Goal: Transaction & Acquisition: Purchase product/service

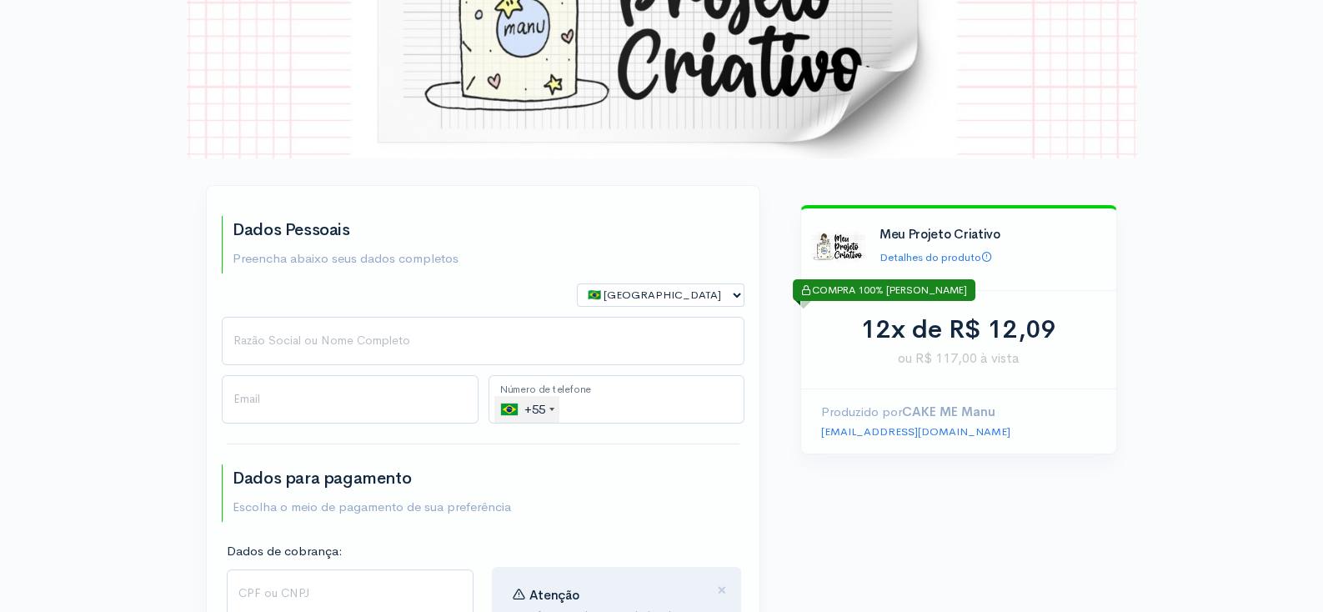
scroll to position [189, 0]
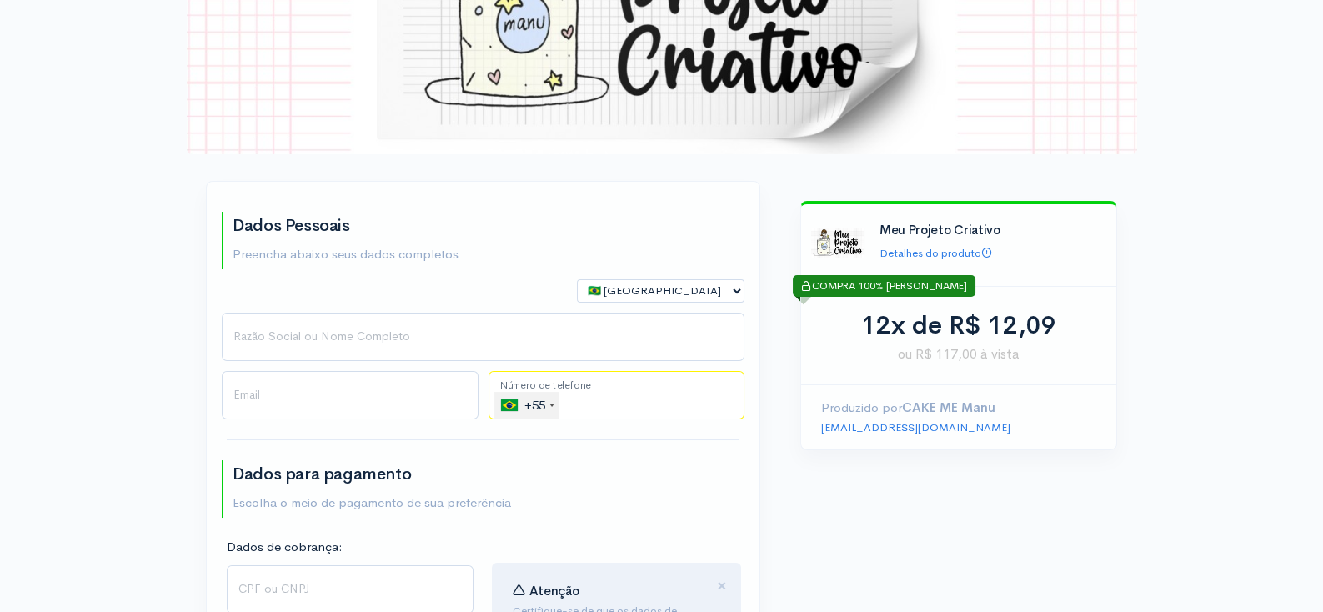
click at [581, 396] on input "tel" at bounding box center [617, 395] width 257 height 48
paste input "[PHONE_NUMBER]"
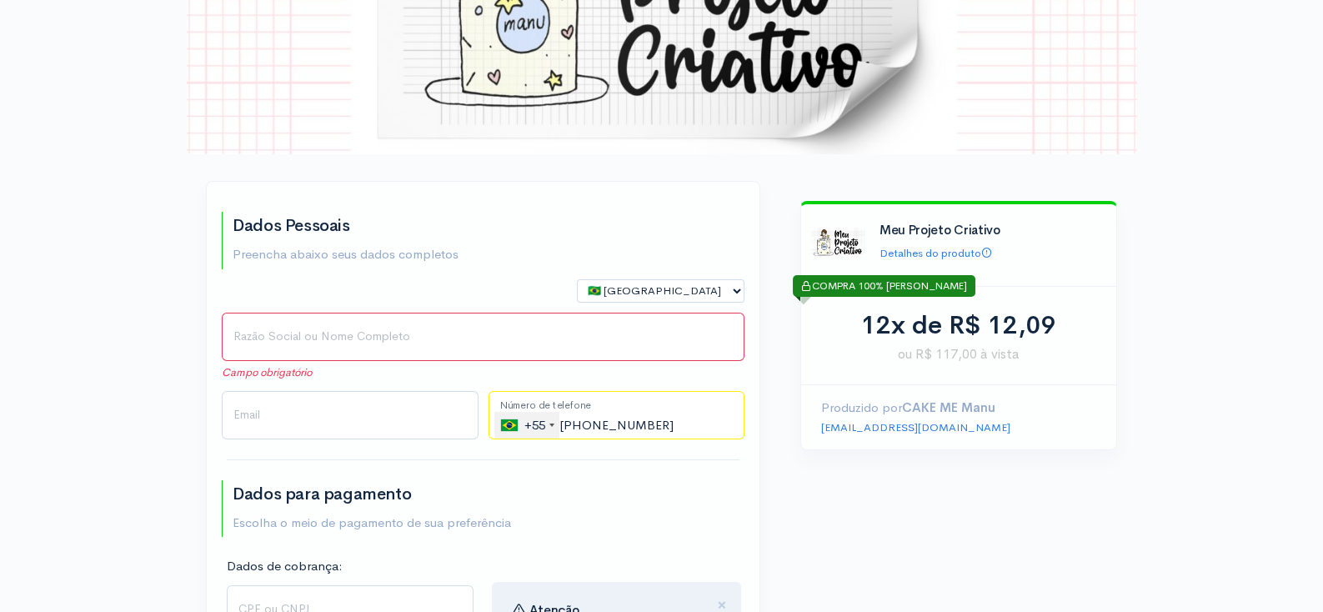
type input "[PHONE_NUMBER]"
click at [325, 345] on input "Razão Social ou Nome Completo" at bounding box center [483, 337] width 523 height 48
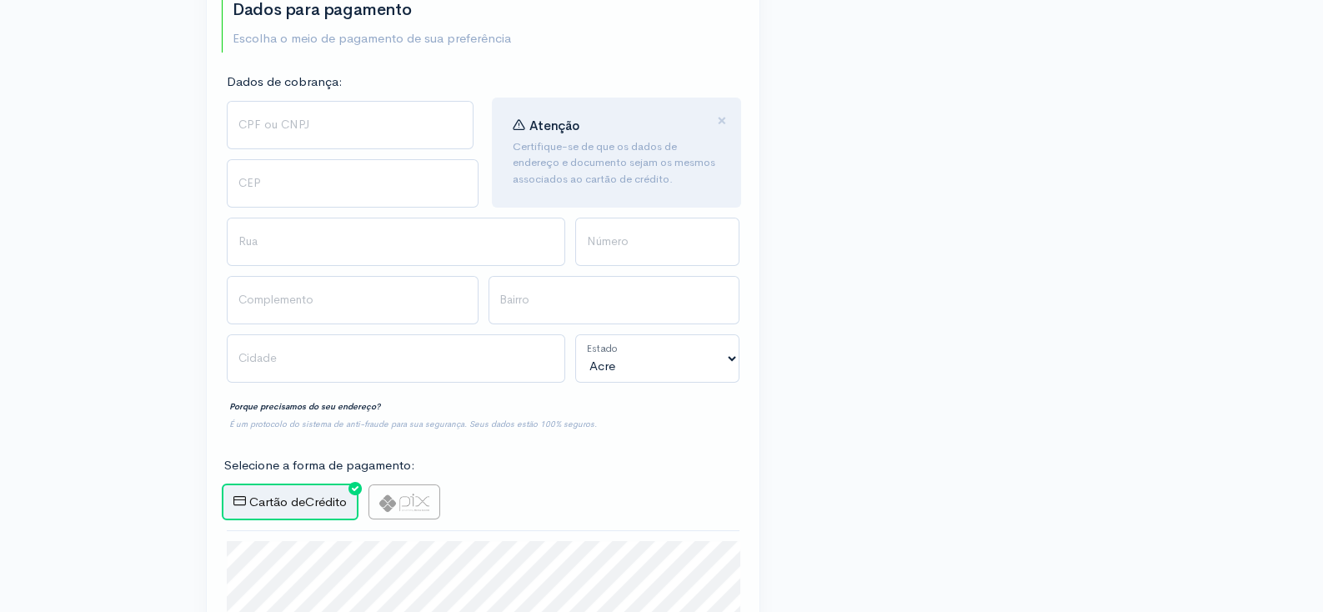
scroll to position [674, 0]
click at [403, 497] on img at bounding box center [404, 503] width 50 height 18
click at [379, 495] on input "radio" at bounding box center [374, 489] width 11 height 11
radio input "true"
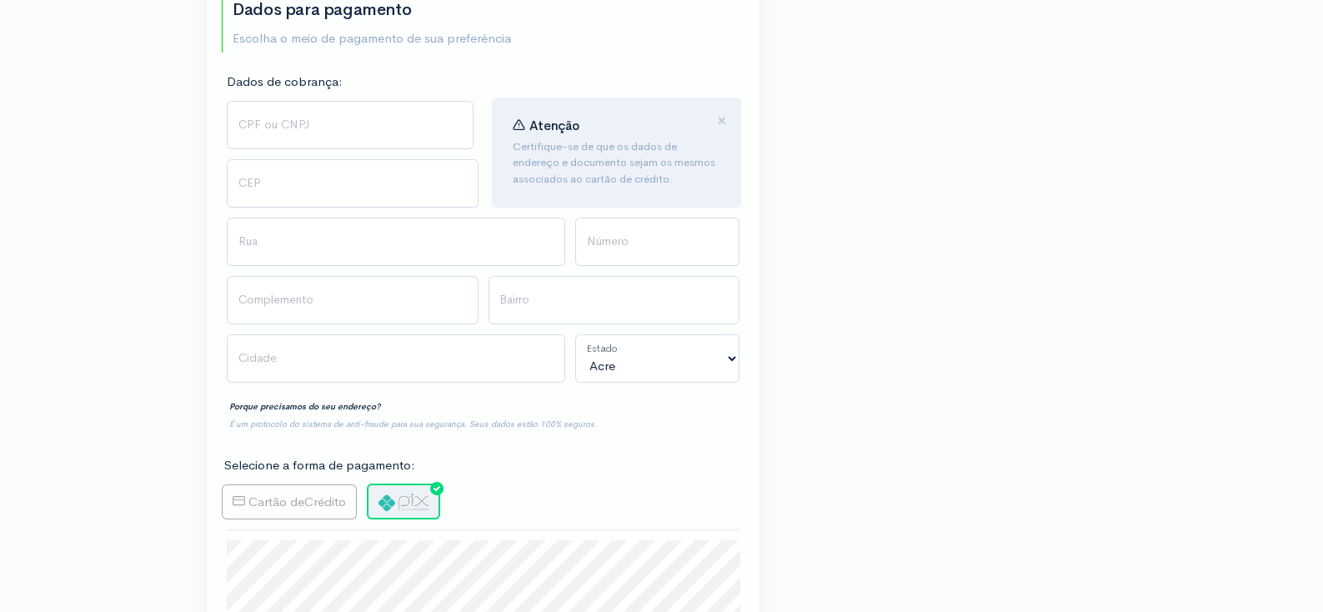
type input "Gerar PIX"
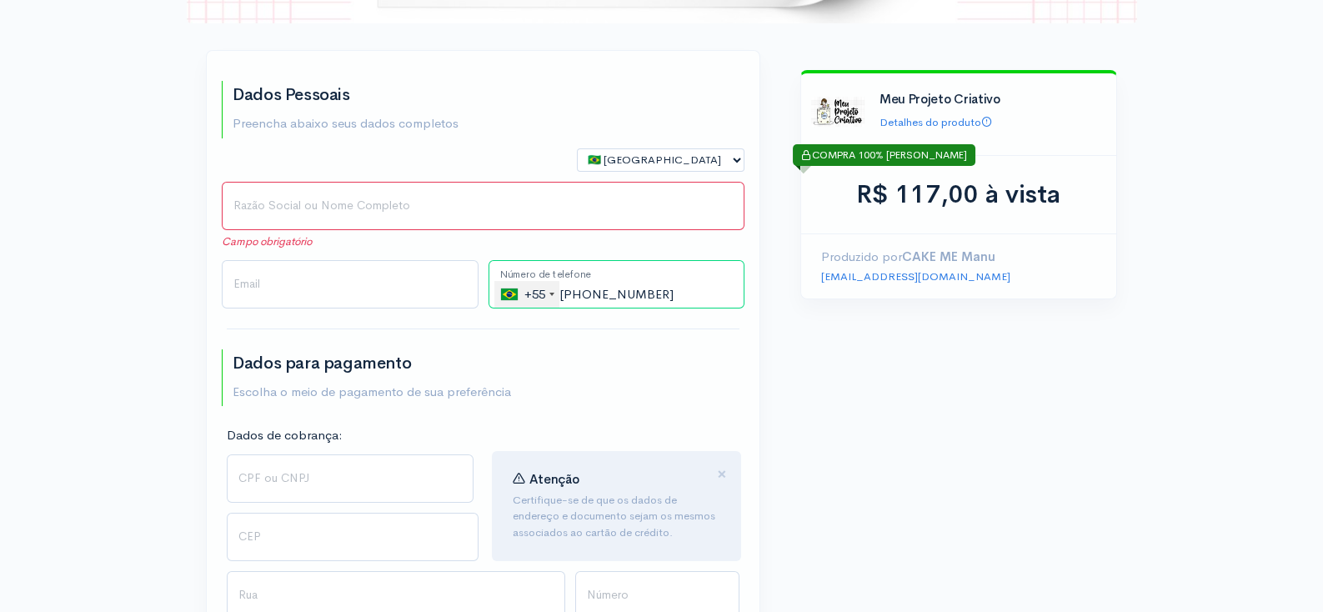
scroll to position [320, 0]
click at [311, 208] on input "Razão Social ou Nome Completo" at bounding box center [483, 206] width 523 height 48
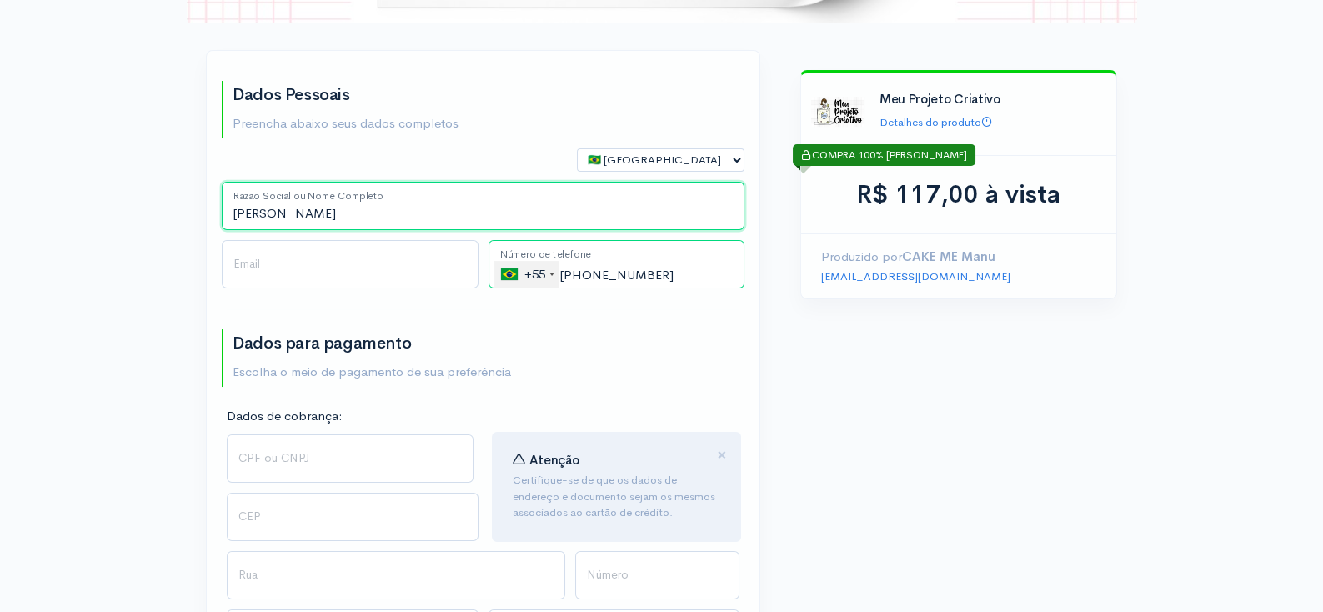
type input "[PERSON_NAME]"
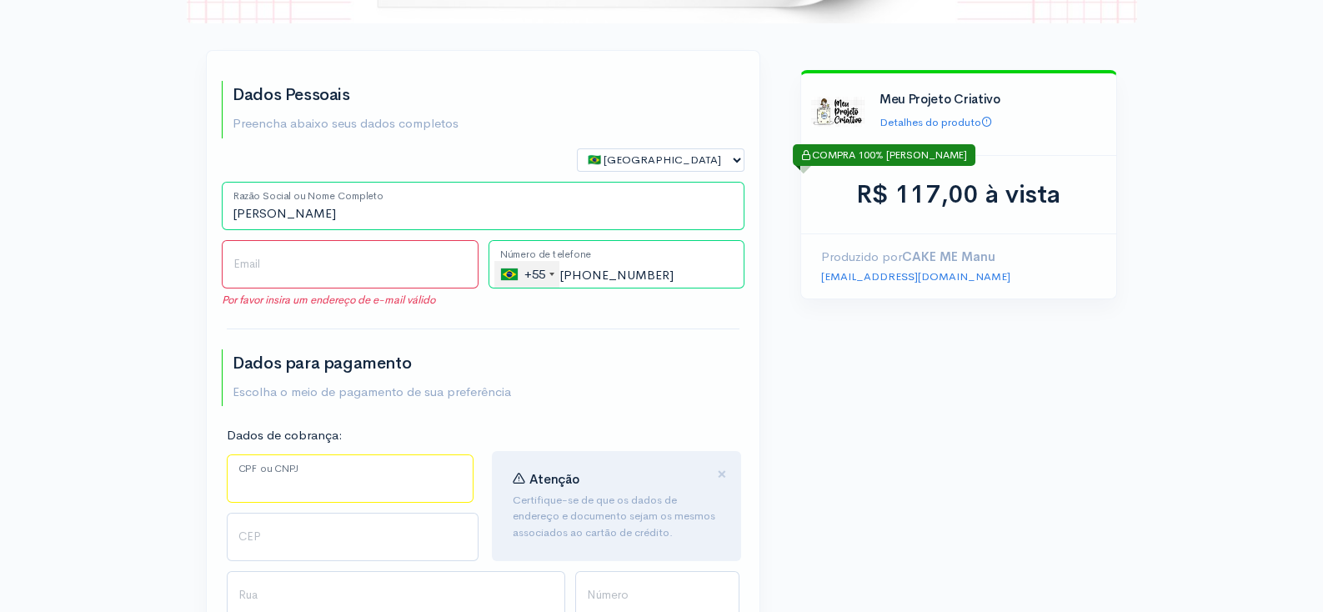
click at [253, 479] on input "CPF ou CNPJ" at bounding box center [350, 478] width 247 height 48
paste input "293.555.698-40"
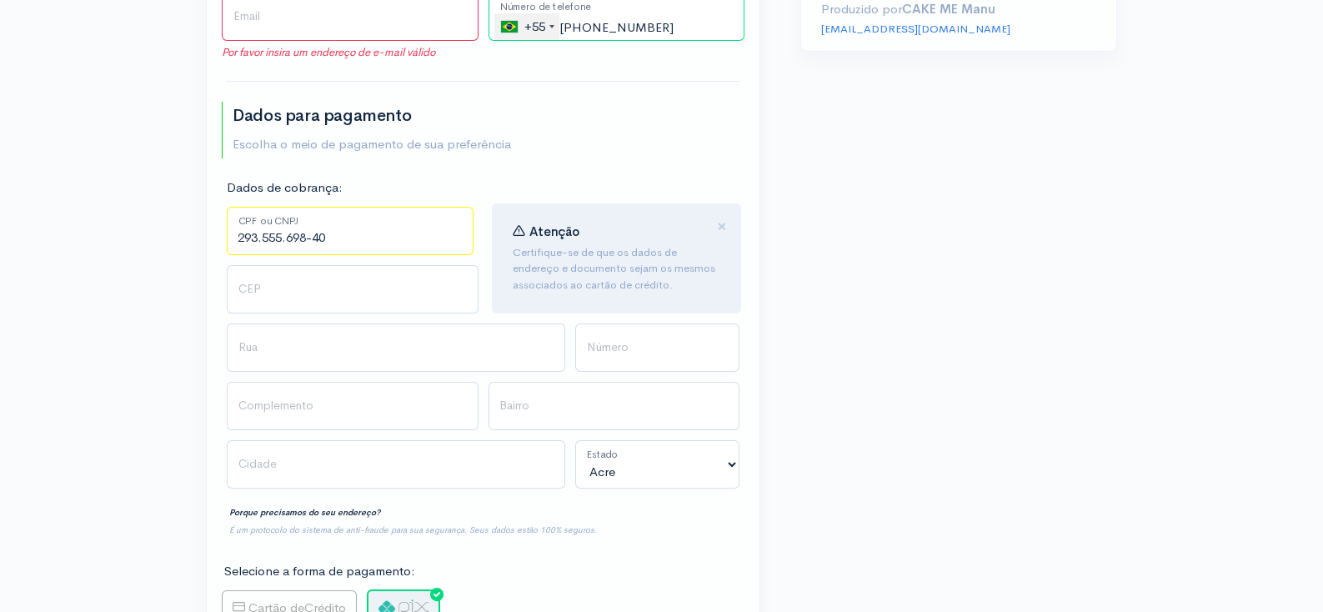
scroll to position [569, 0]
type input "293.555.698-40"
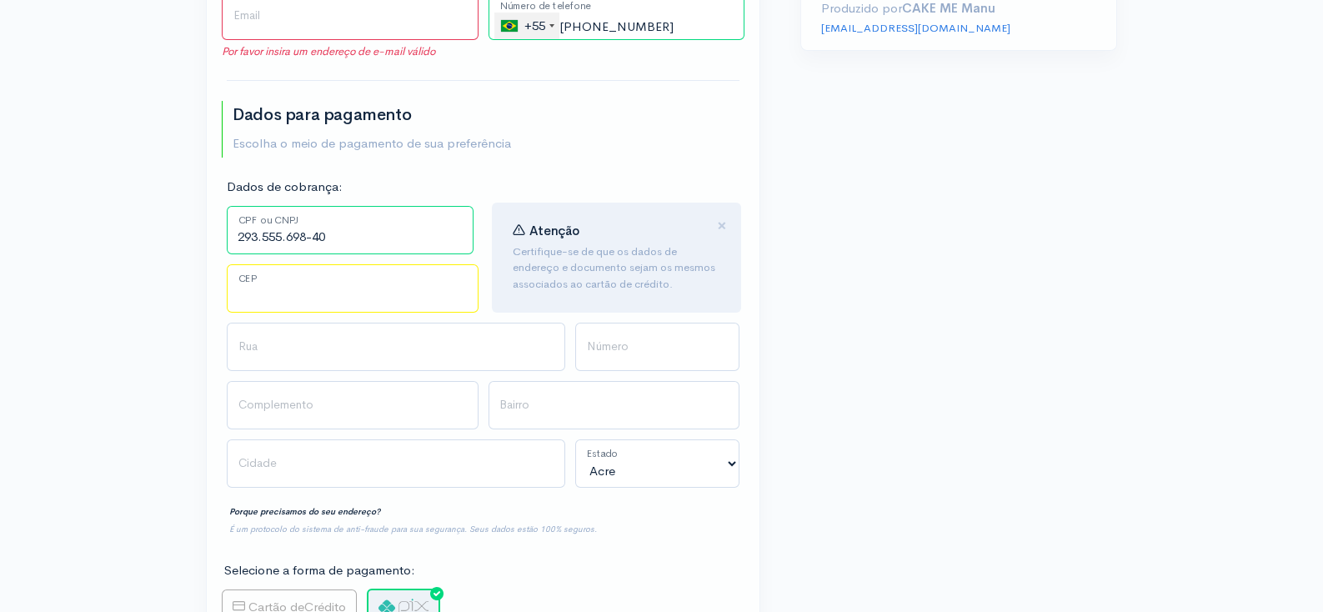
click at [315, 299] on input "CEP" at bounding box center [353, 288] width 252 height 48
paste input "01526-010"
type input "01526-010"
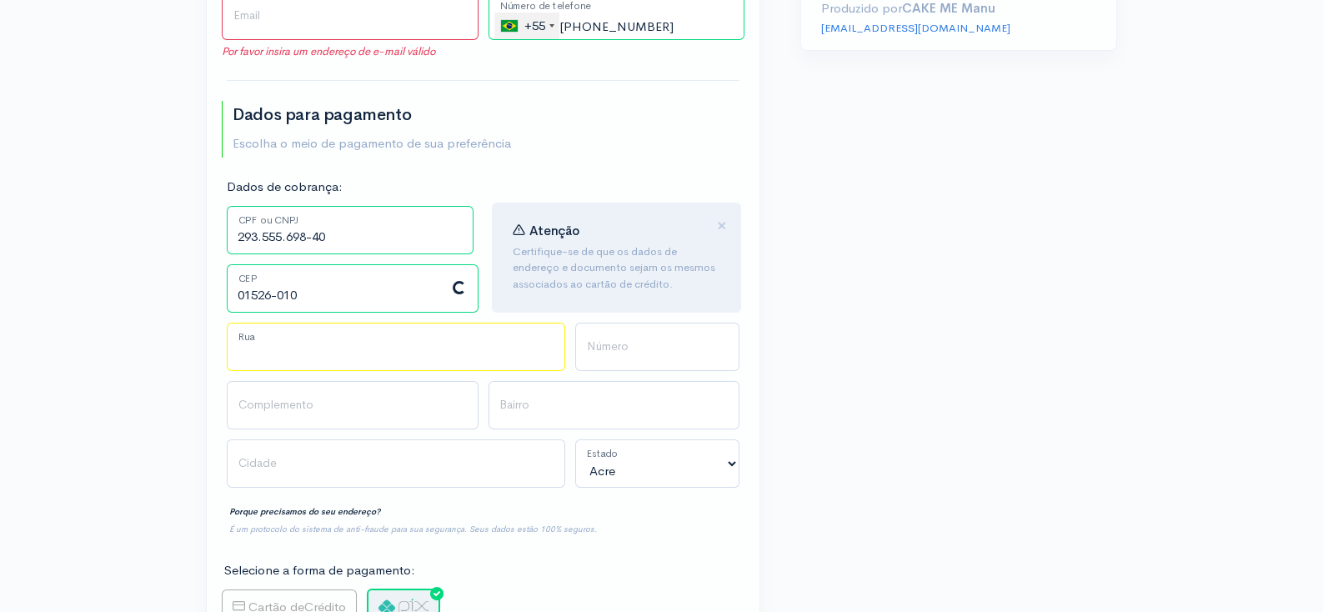
type input "Rua Tenente [PERSON_NAME]"
type input "Aclimação"
type input "[GEOGRAPHIC_DATA]"
select select "SP"
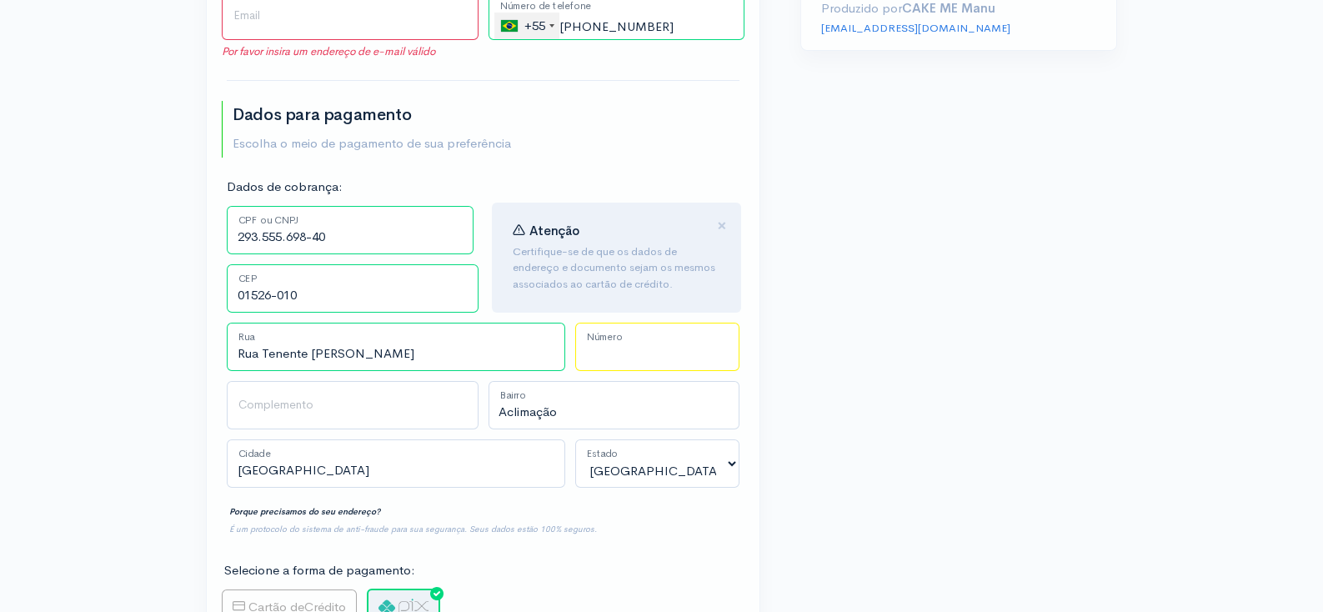
click at [612, 345] on input "Número" at bounding box center [657, 347] width 164 height 48
type input "123"
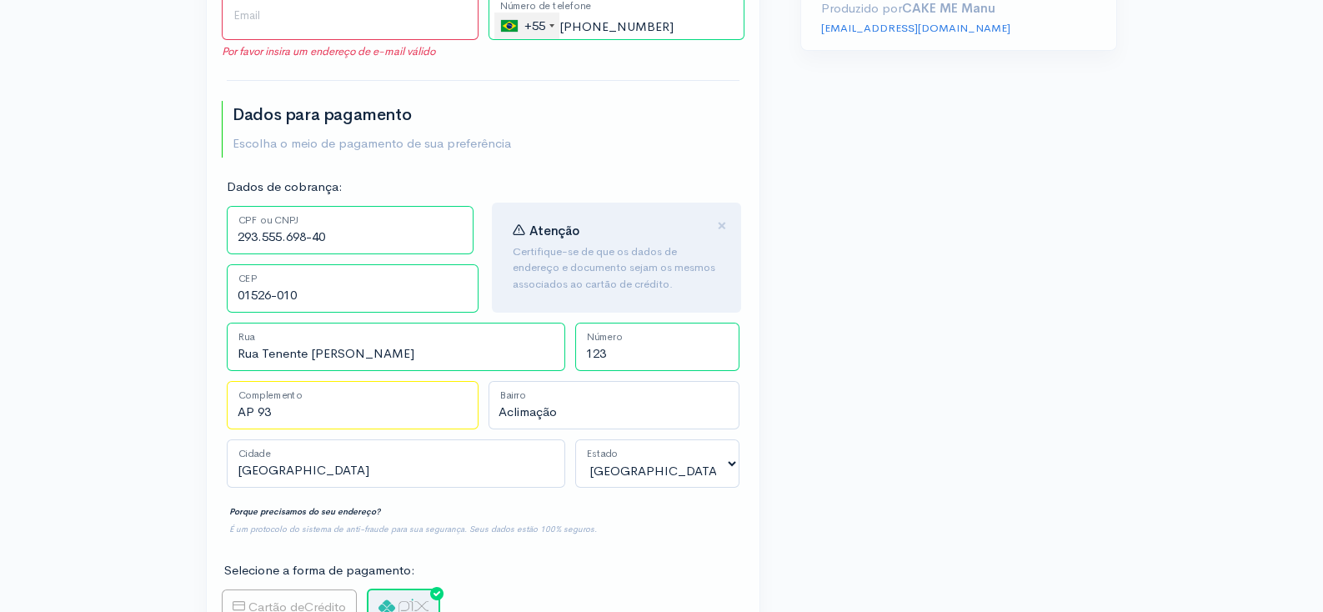
type input "AP 93"
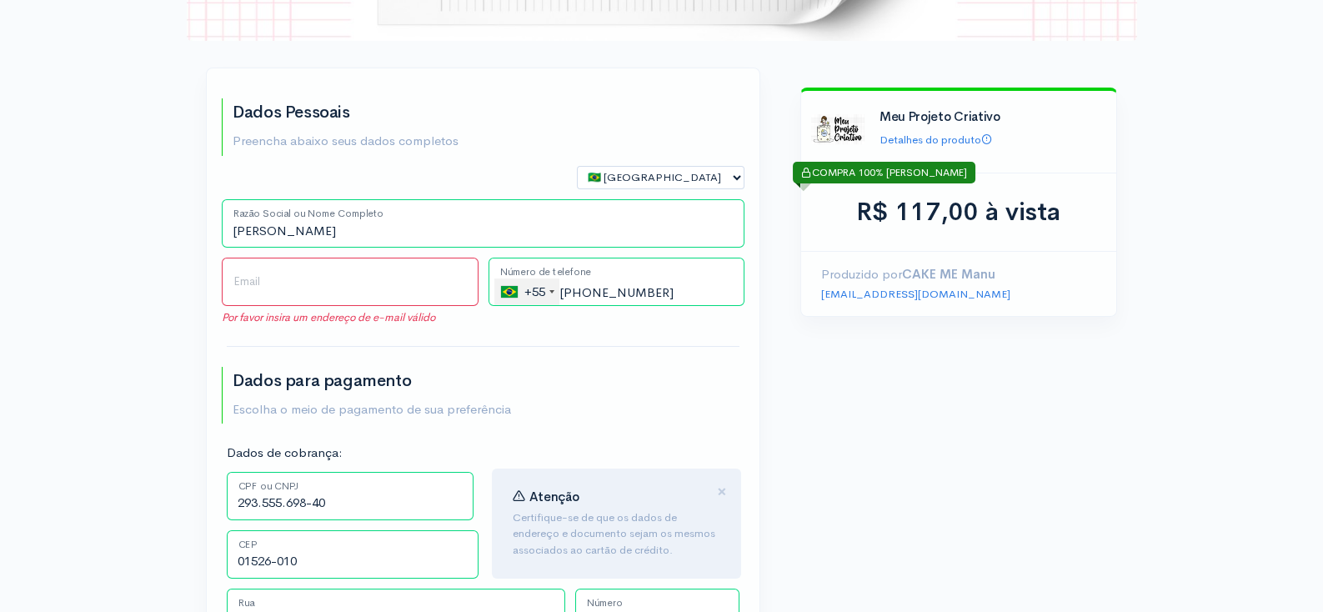
scroll to position [286, 0]
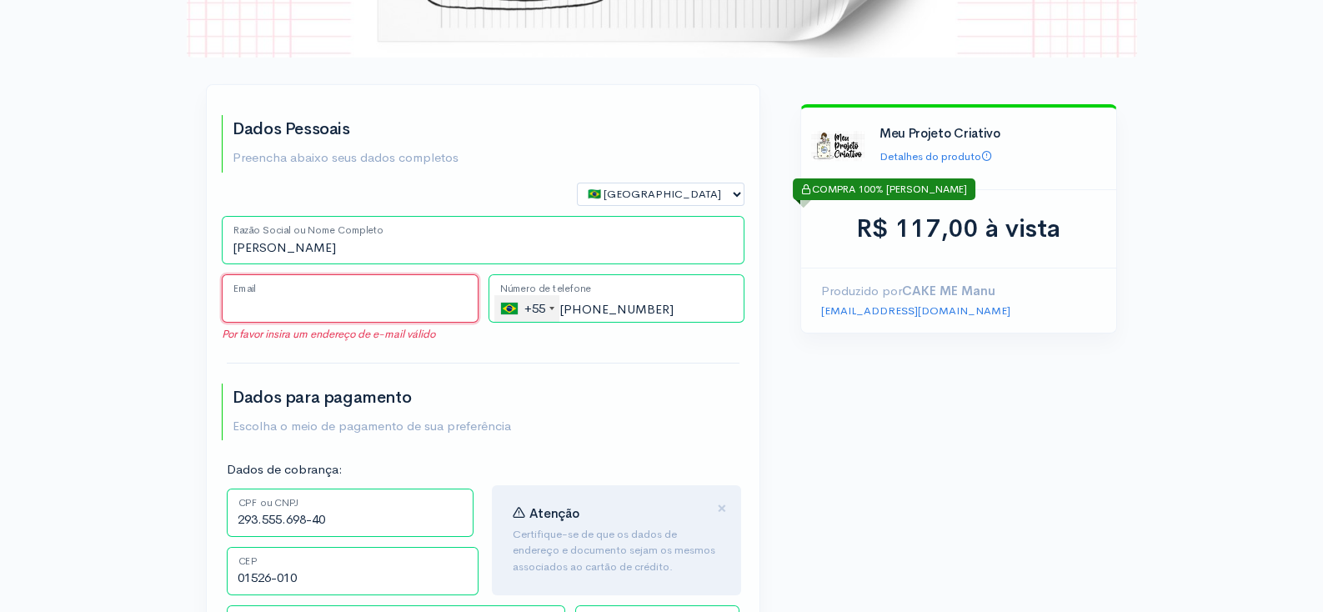
click at [320, 308] on input "Email" at bounding box center [350, 298] width 257 height 48
paste input "[EMAIL_ADDRESS][DOMAIN_NAME]"
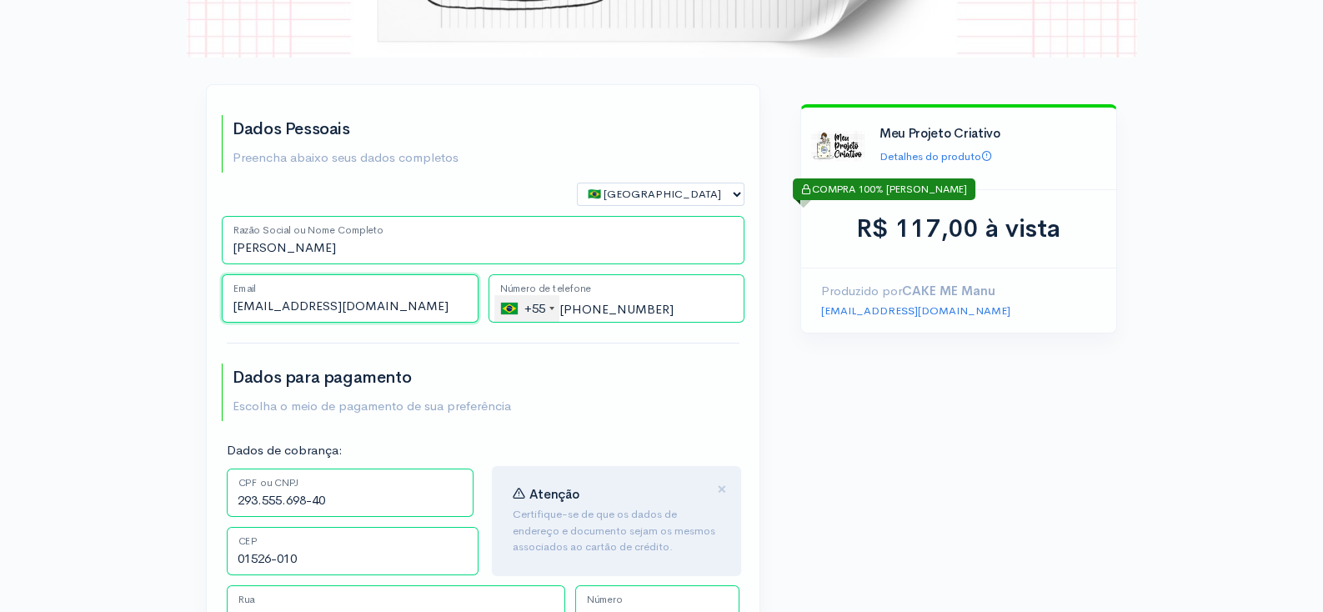
type input "[EMAIL_ADDRESS][DOMAIN_NAME]"
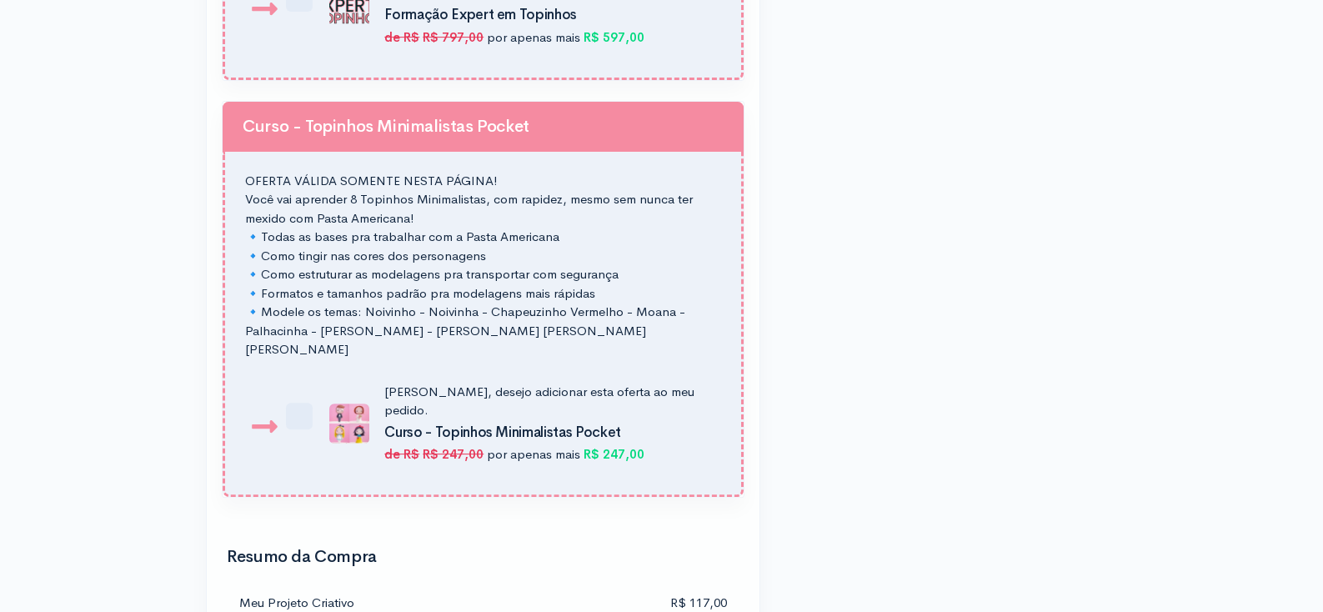
scroll to position [1840, 0]
click at [147, 331] on div "Dados Pessoais Preencha abaixo seus dados completos 🇧🇷 [GEOGRAPHIC_DATA] 🇵🇹 [GE…" at bounding box center [661, 39] width 1323 height 3758
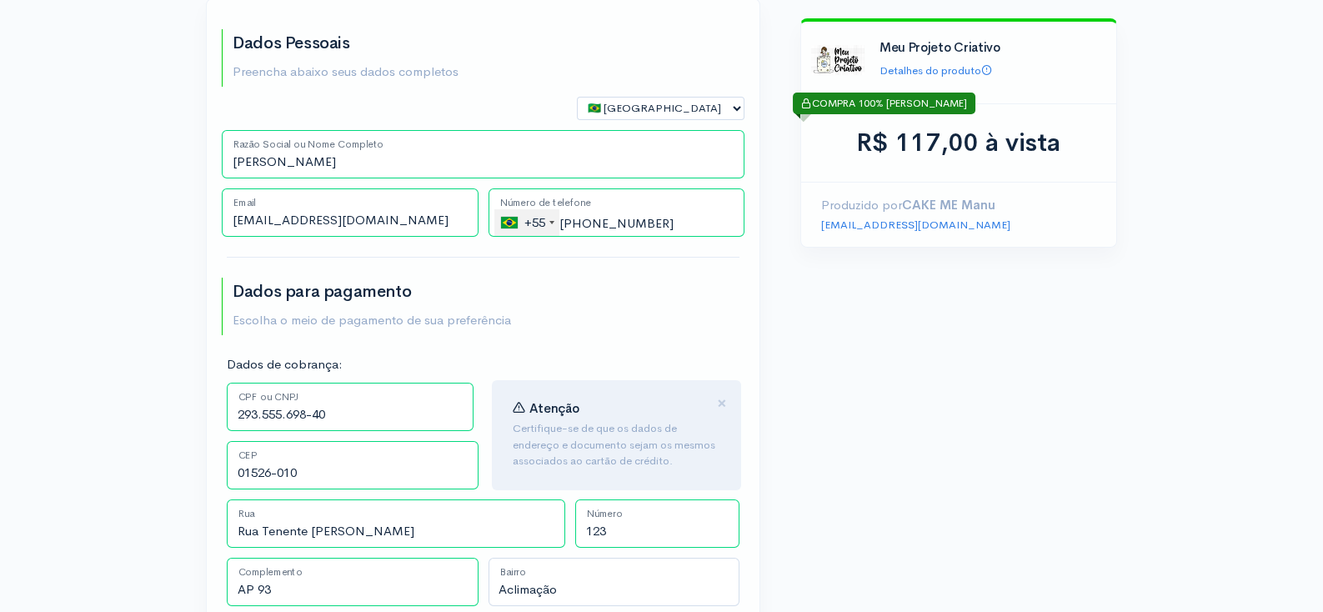
scroll to position [342, 0]
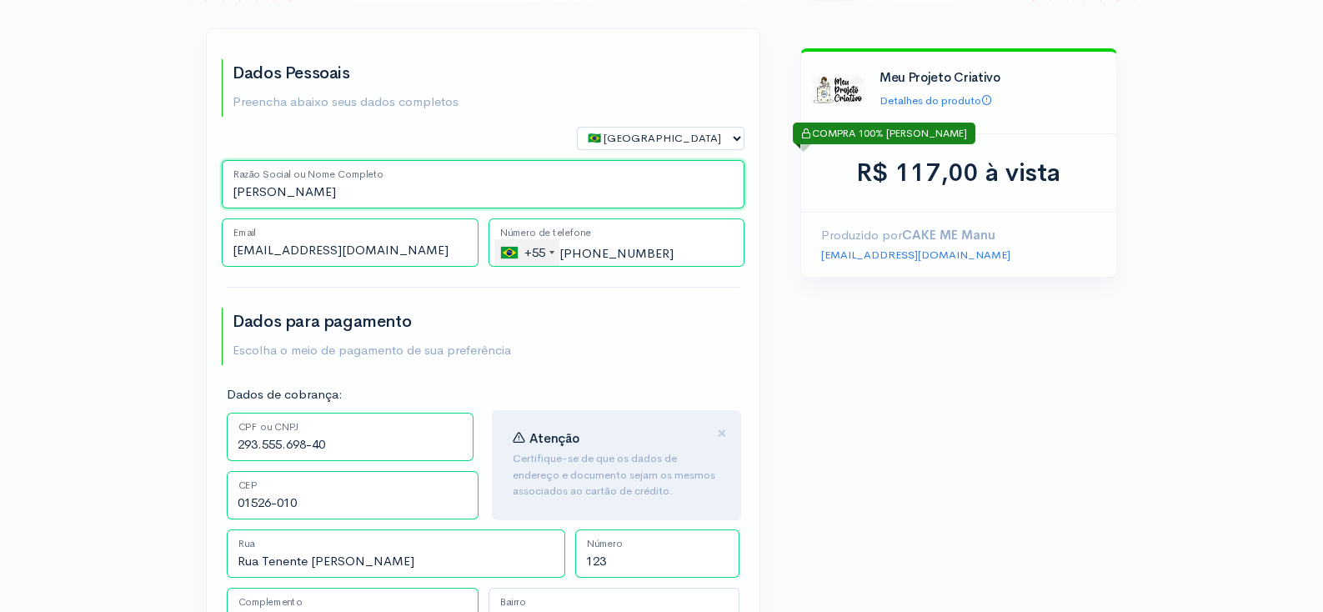
click at [425, 195] on input "[PERSON_NAME]" at bounding box center [483, 184] width 523 height 48
click at [391, 248] on input "[EMAIL_ADDRESS][DOMAIN_NAME]" at bounding box center [350, 242] width 257 height 48
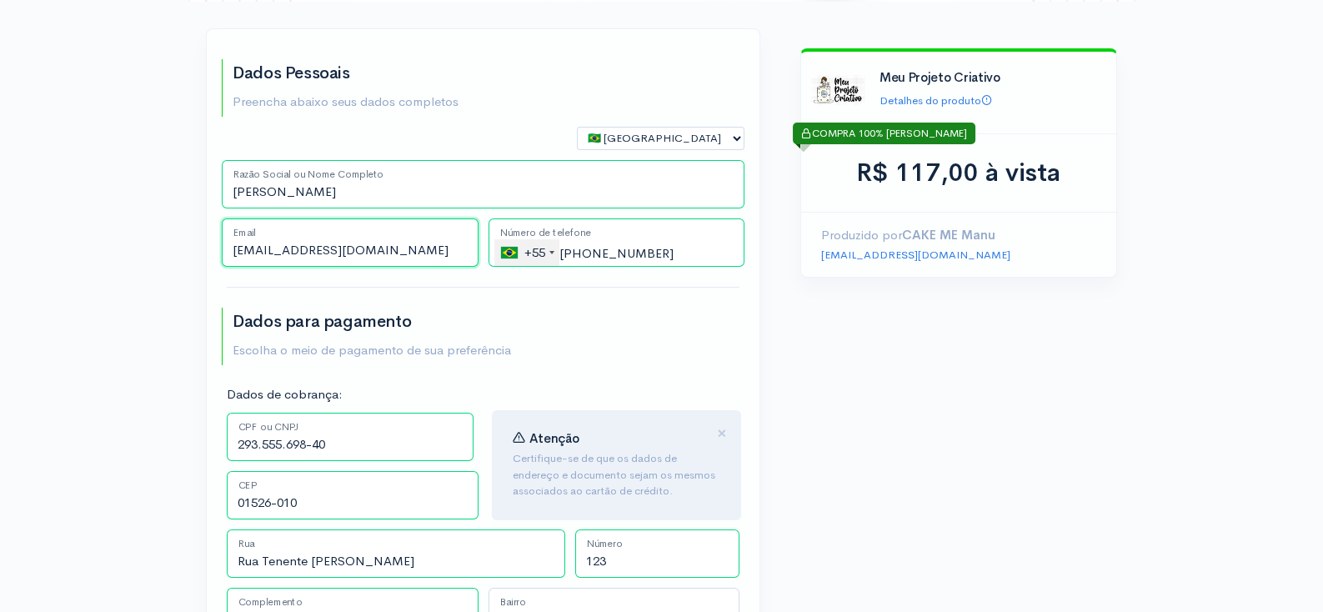
click at [391, 248] on input "[EMAIL_ADDRESS][DOMAIN_NAME]" at bounding box center [350, 242] width 257 height 48
drag, startPoint x: 674, startPoint y: 255, endPoint x: 440, endPoint y: 269, distance: 233.9
click at [440, 269] on div "[EMAIL_ADDRESS][DOMAIN_NAME] Email +55 [GEOGRAPHIC_DATA] ([GEOGRAPHIC_DATA]) +5…" at bounding box center [483, 247] width 533 height 58
click at [352, 439] on input "293.555.698-40" at bounding box center [350, 437] width 247 height 48
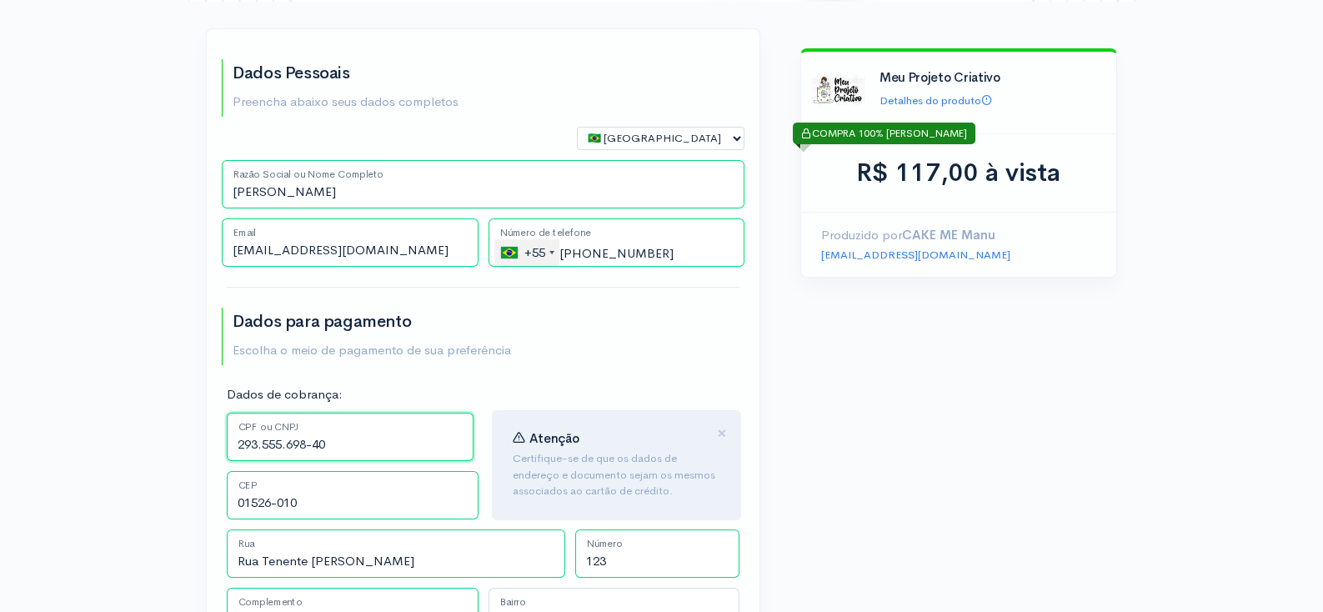
click at [352, 439] on input "293.555.698-40" at bounding box center [350, 437] width 247 height 48
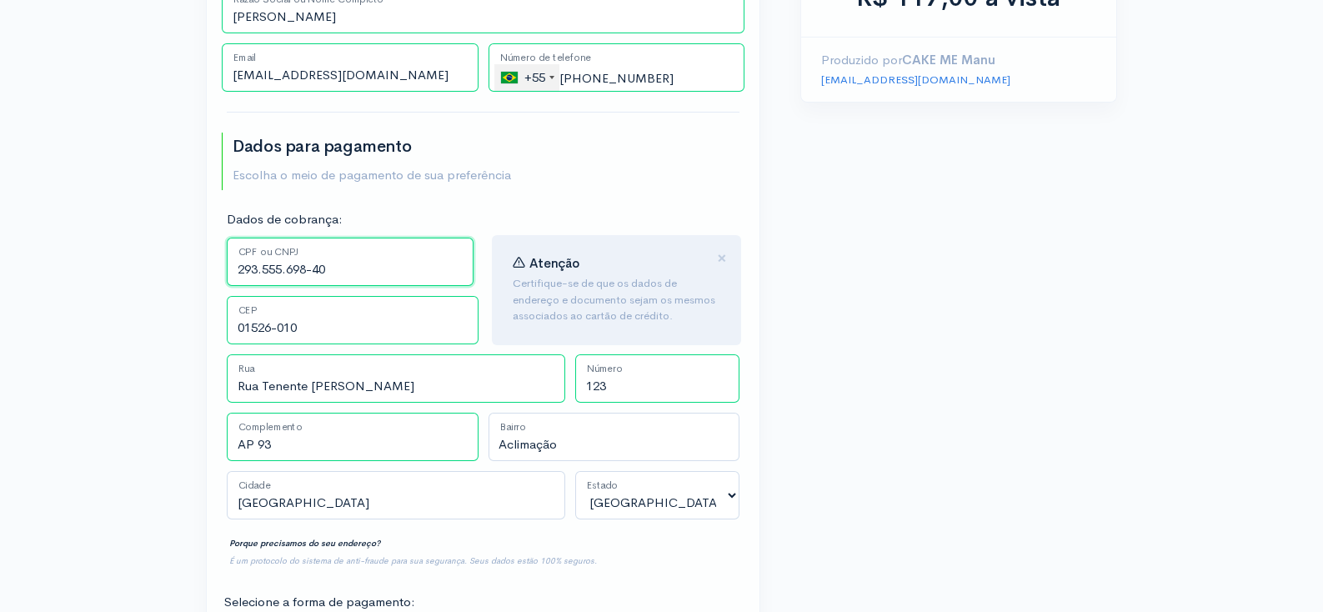
scroll to position [519, 0]
drag, startPoint x: 334, startPoint y: 332, endPoint x: 180, endPoint y: 337, distance: 154.3
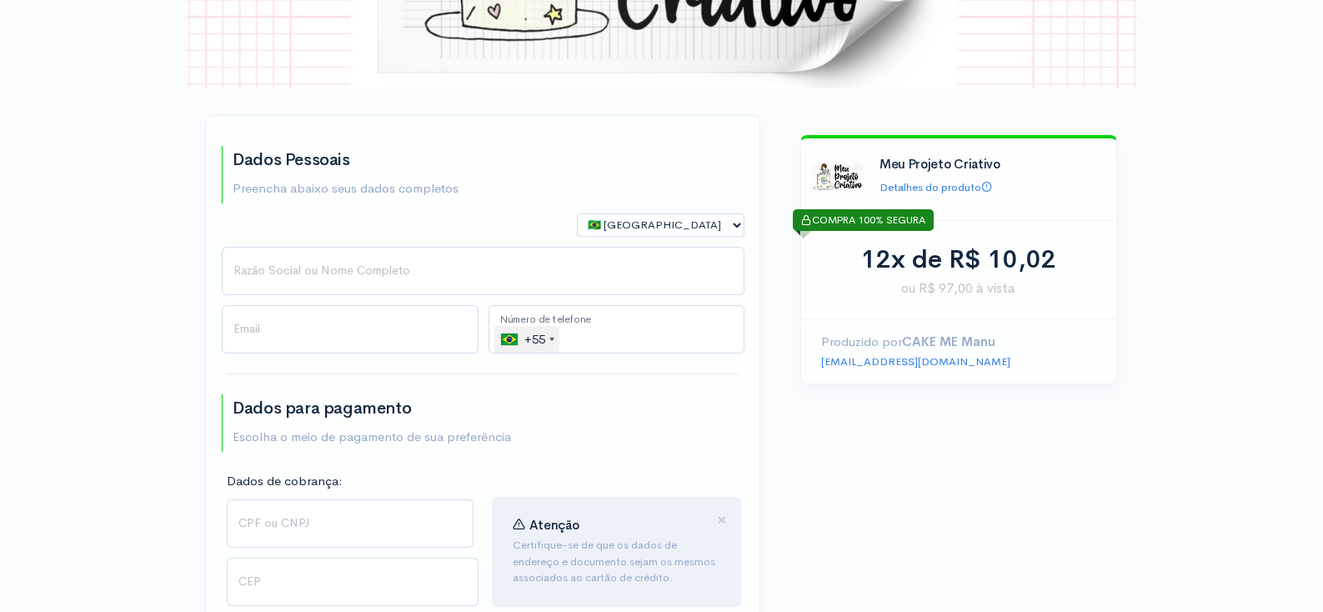
scroll to position [256, 0]
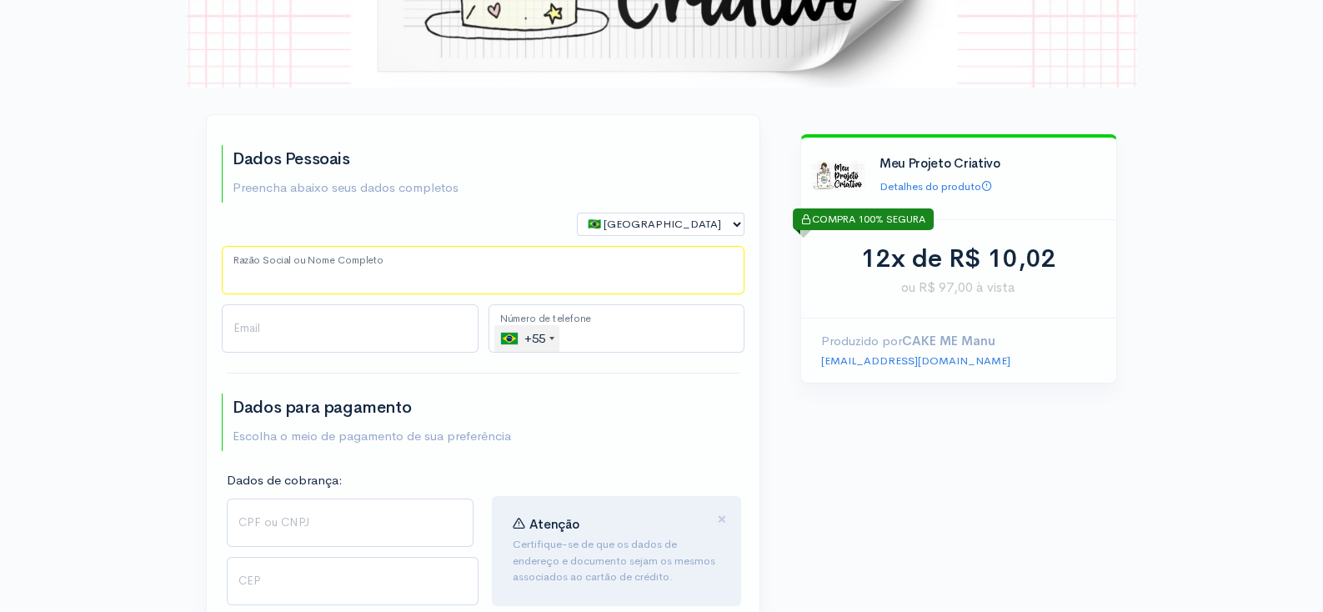
paste input "[PERSON_NAME]"
click at [379, 274] on input "[PERSON_NAME]" at bounding box center [483, 270] width 523 height 48
type input "[PERSON_NAME]"
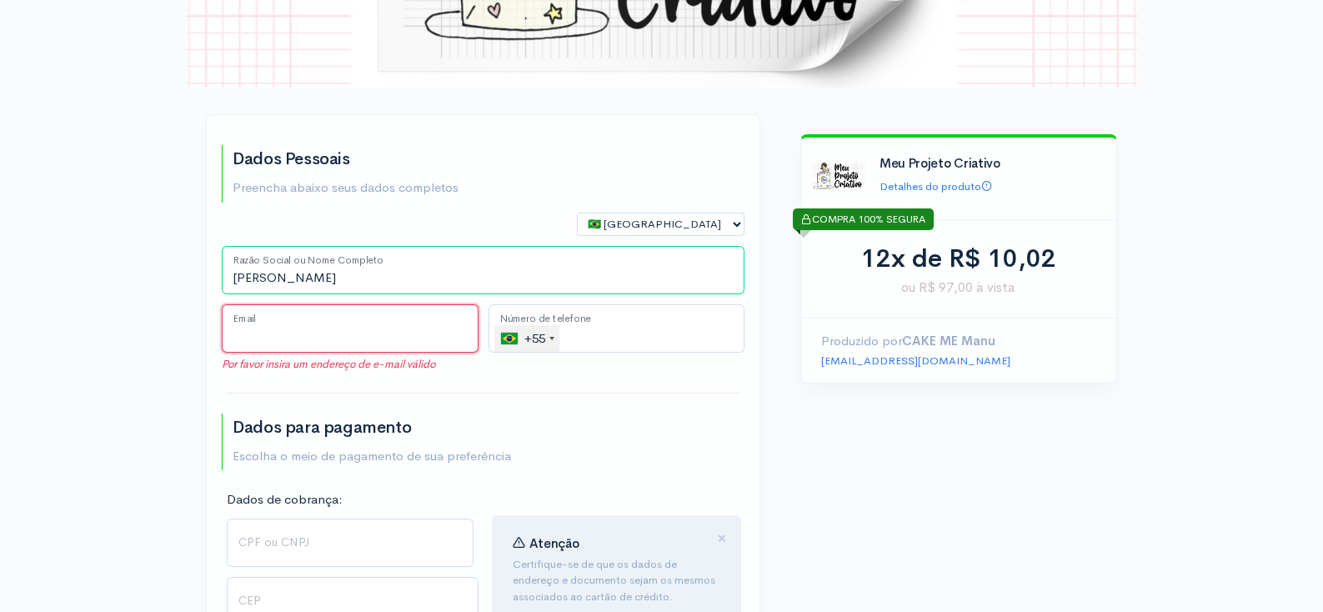
paste input "[EMAIL_ADDRESS][DOMAIN_NAME]"
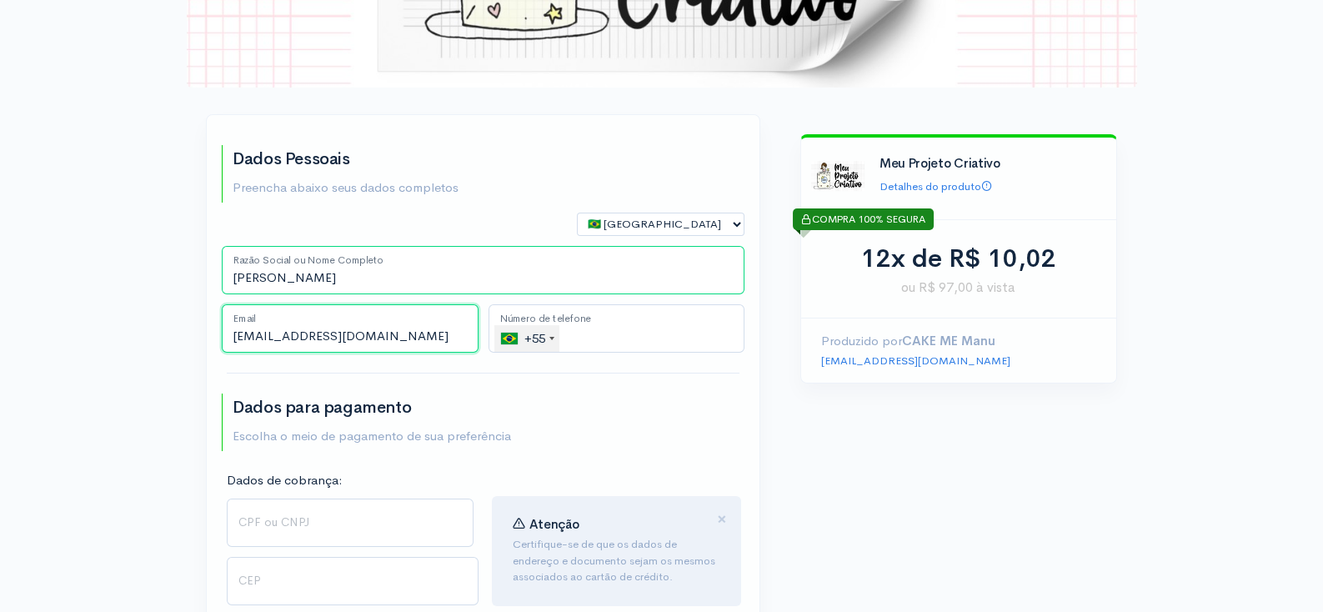
type input "[EMAIL_ADDRESS][DOMAIN_NAME]"
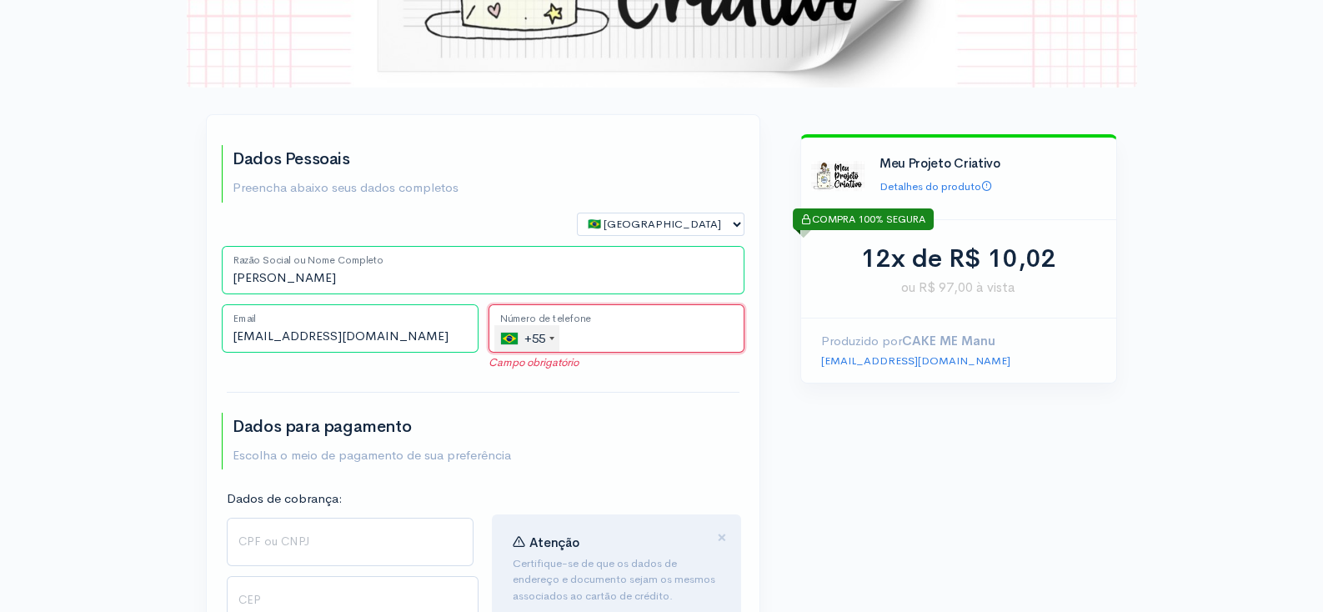
paste input "[PHONE_NUMBER]"
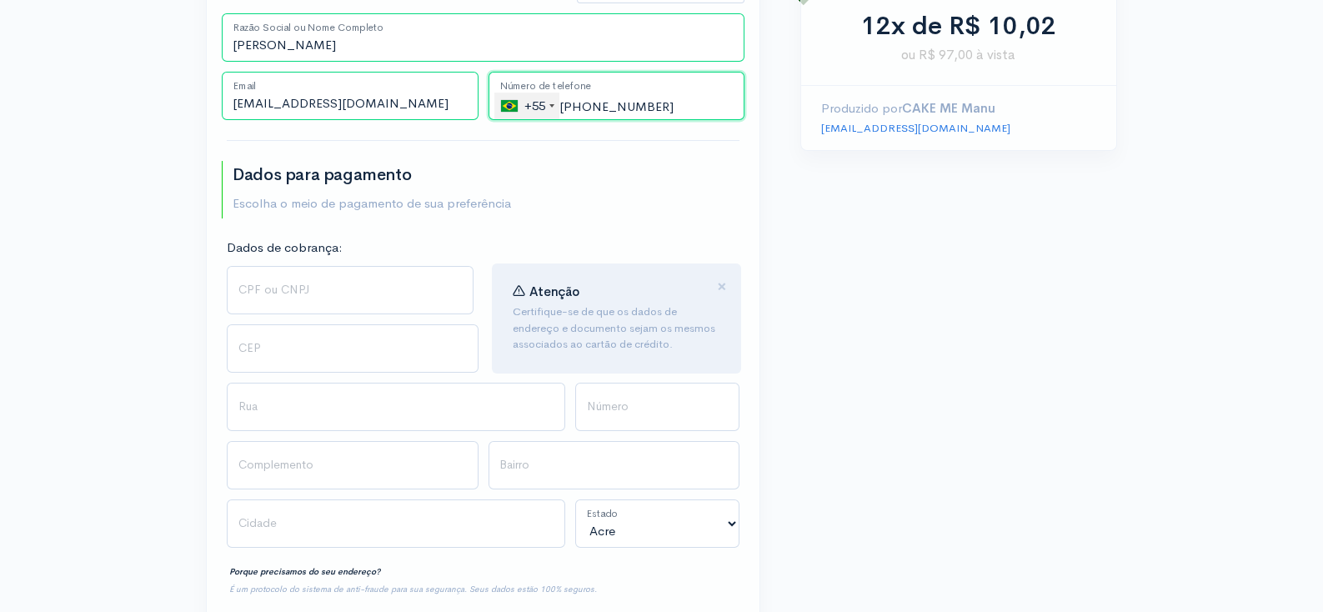
scroll to position [489, 0]
type input "[PHONE_NUMBER]"
paste input "293.555.698-40"
click at [293, 299] on input "293.555.698-40" at bounding box center [350, 289] width 247 height 48
type input "293.555.698-40"
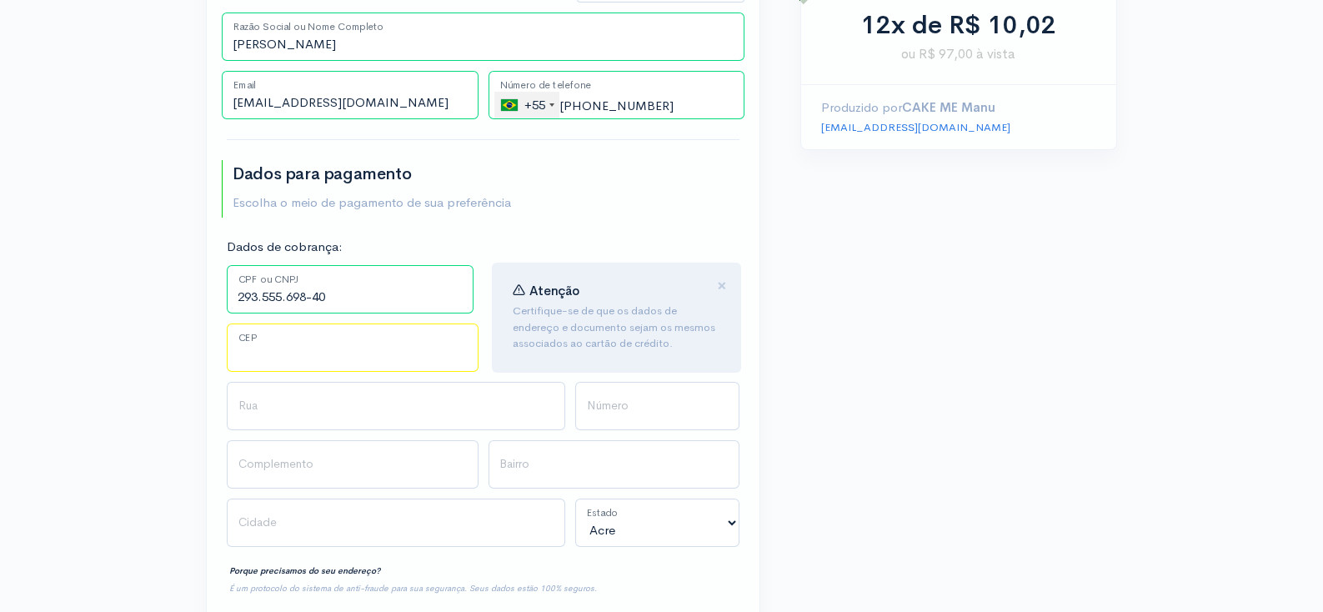
paste input "01526-010"
click at [290, 359] on input "01526-010" at bounding box center [353, 348] width 252 height 48
type input "01526-010"
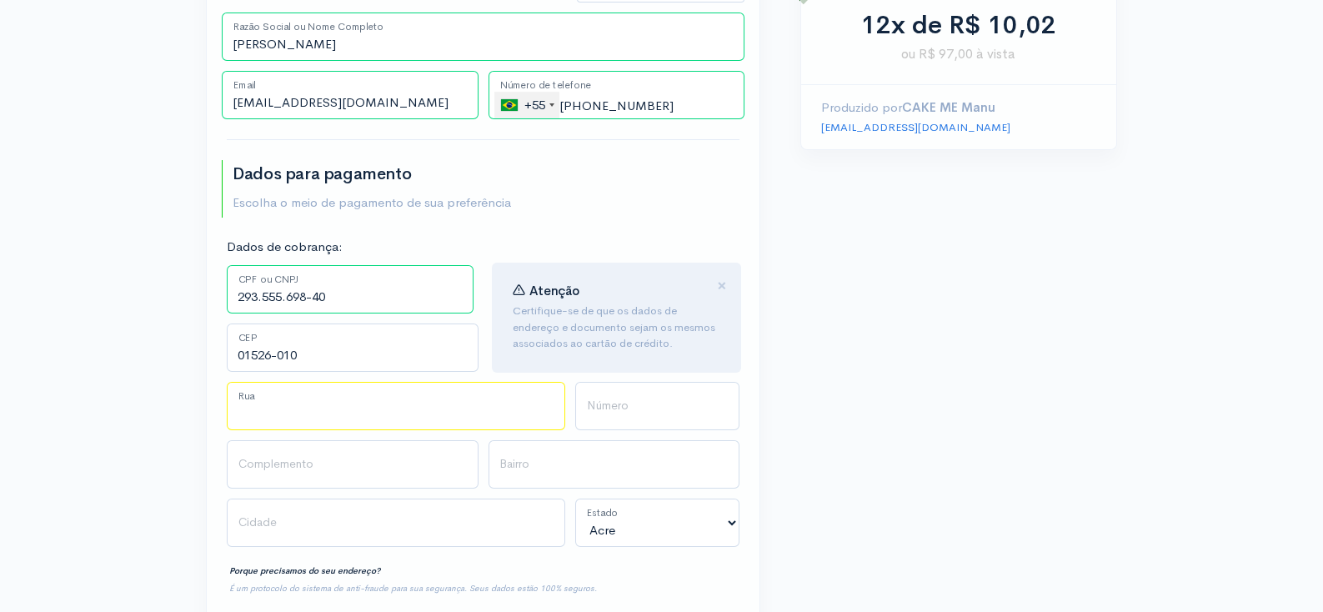
type input "Rua Tenente [PERSON_NAME]"
type input "Aclimação"
type input "[GEOGRAPHIC_DATA]"
select select "SP"
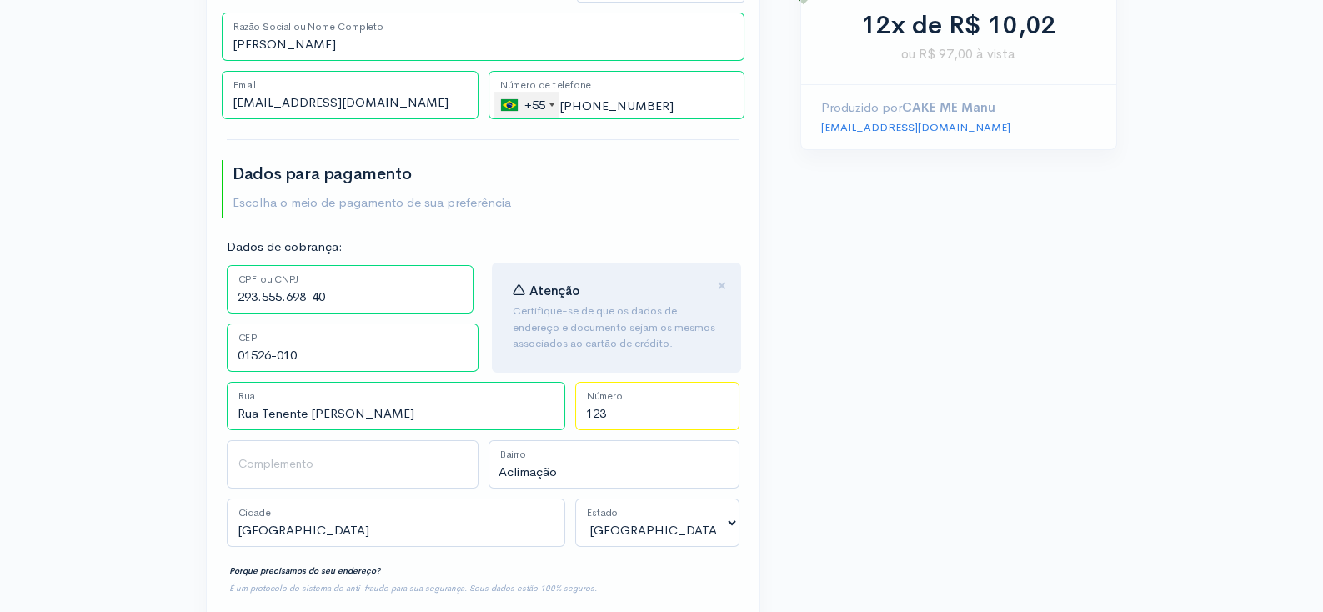
type input "123"
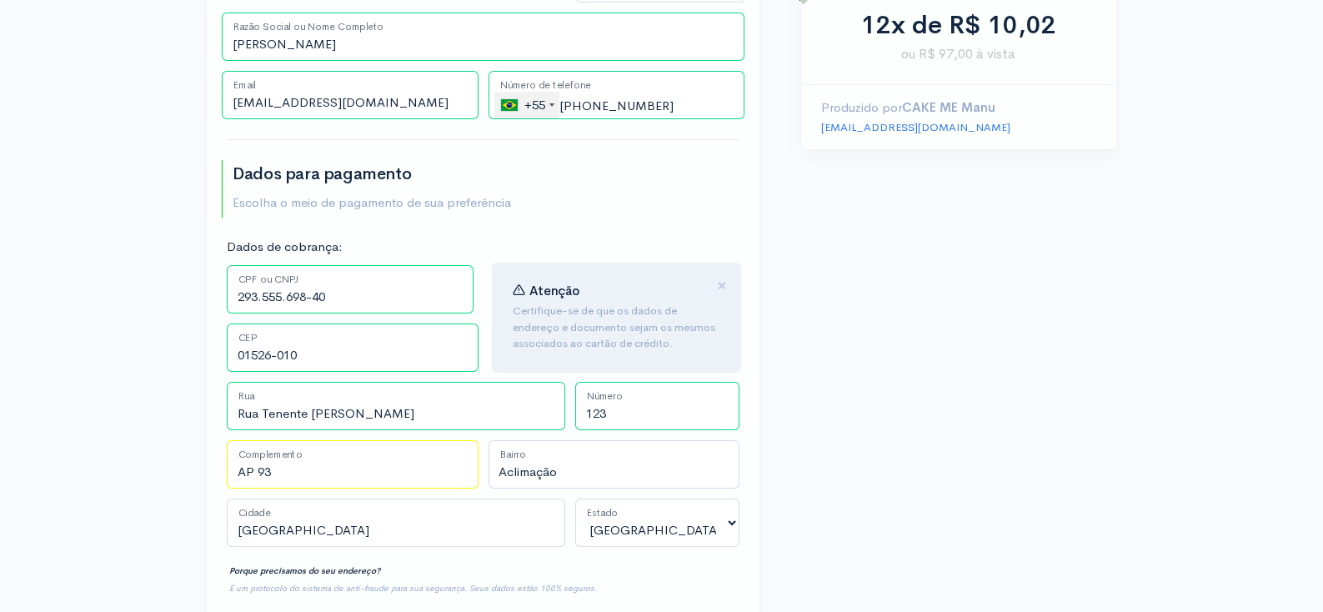
type input "AP 93"
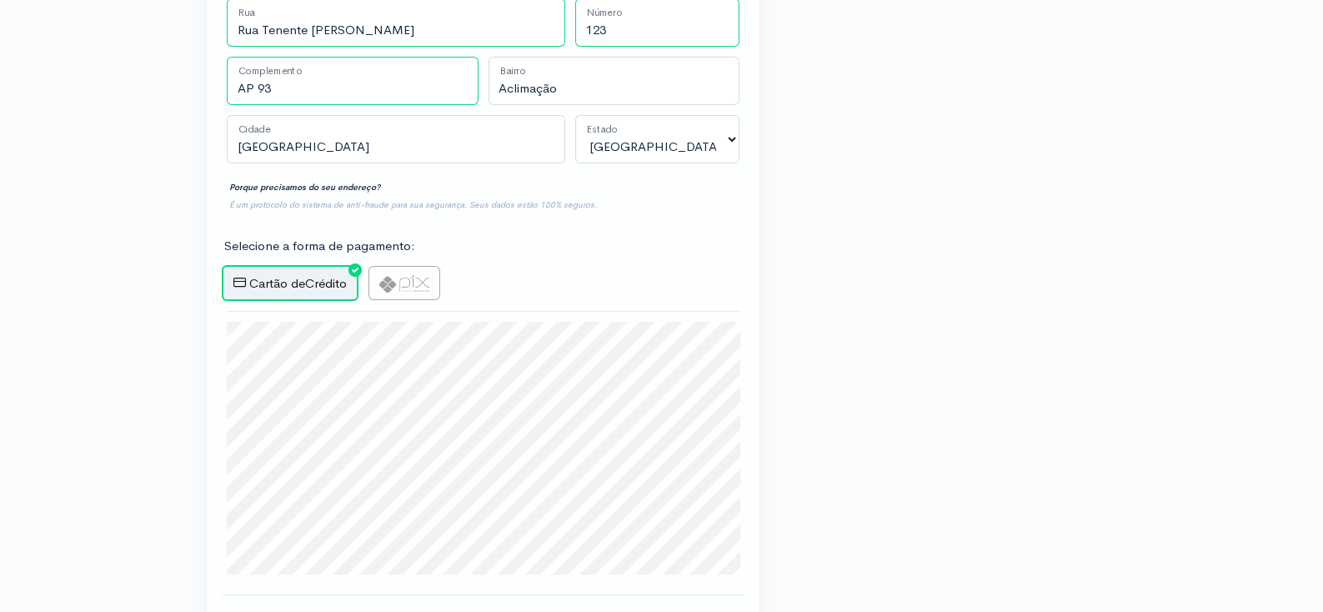
scroll to position [875, 0]
click at [418, 289] on img at bounding box center [404, 283] width 50 height 18
click at [379, 275] on input "radio" at bounding box center [374, 269] width 11 height 11
radio input "true"
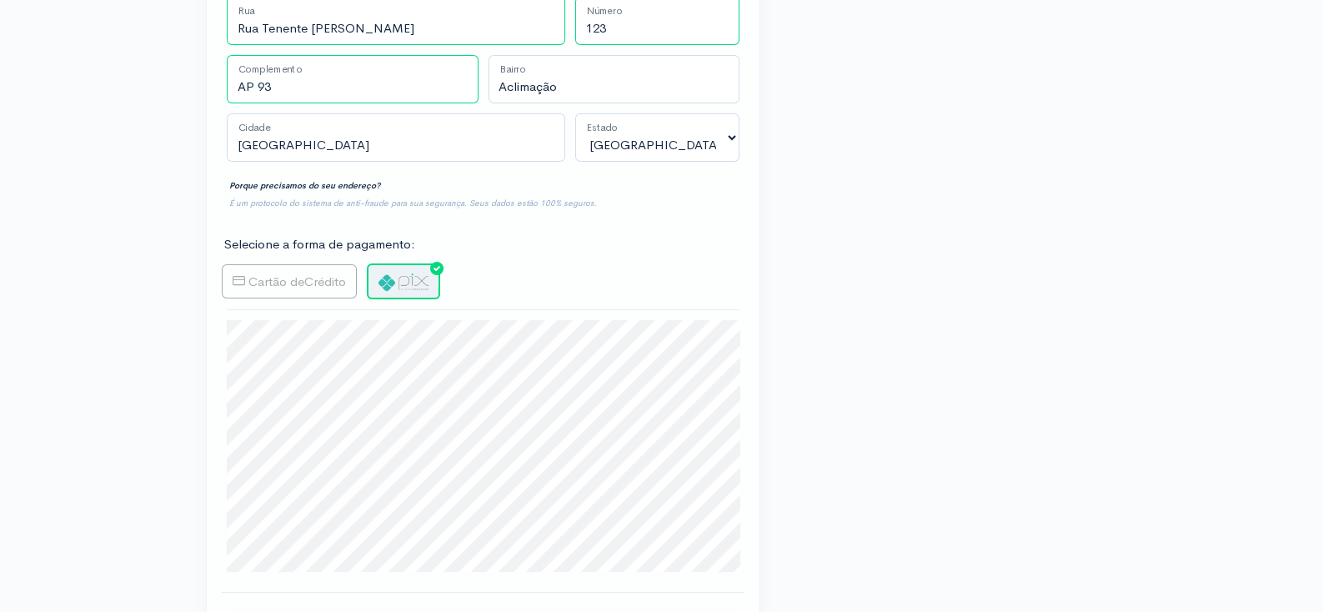
type input "Gerar PIX"
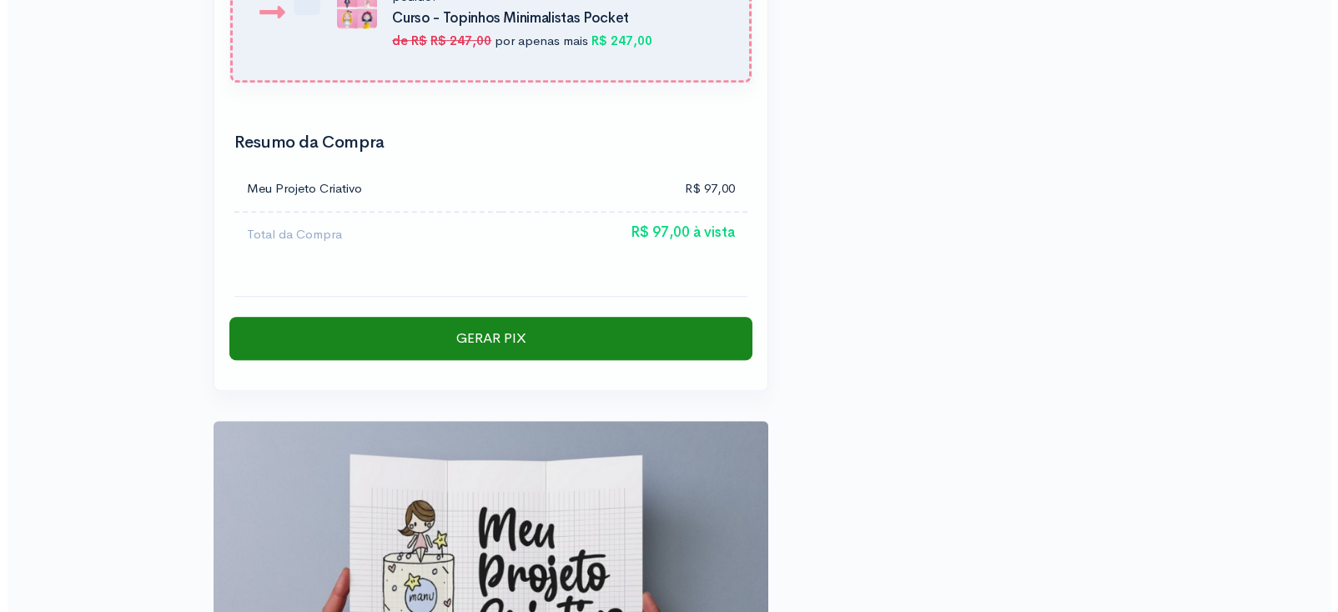
scroll to position [2238, 0]
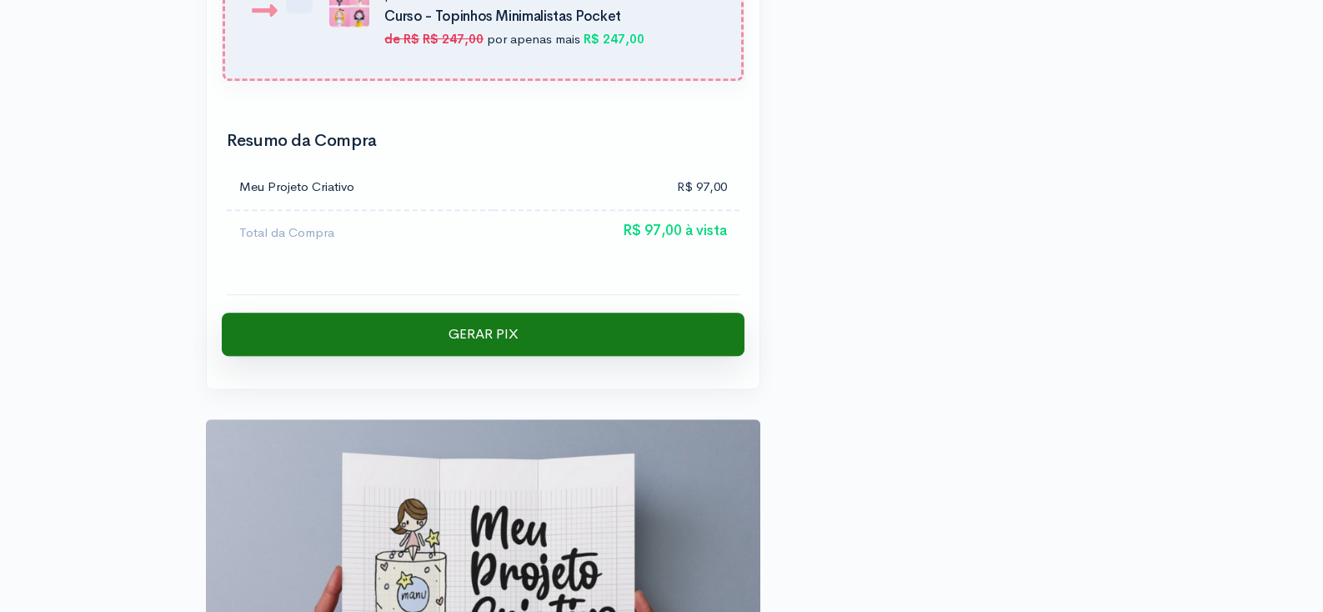
click at [488, 313] on input "Gerar PIX" at bounding box center [483, 334] width 523 height 43
